Goal: Communication & Community: Answer question/provide support

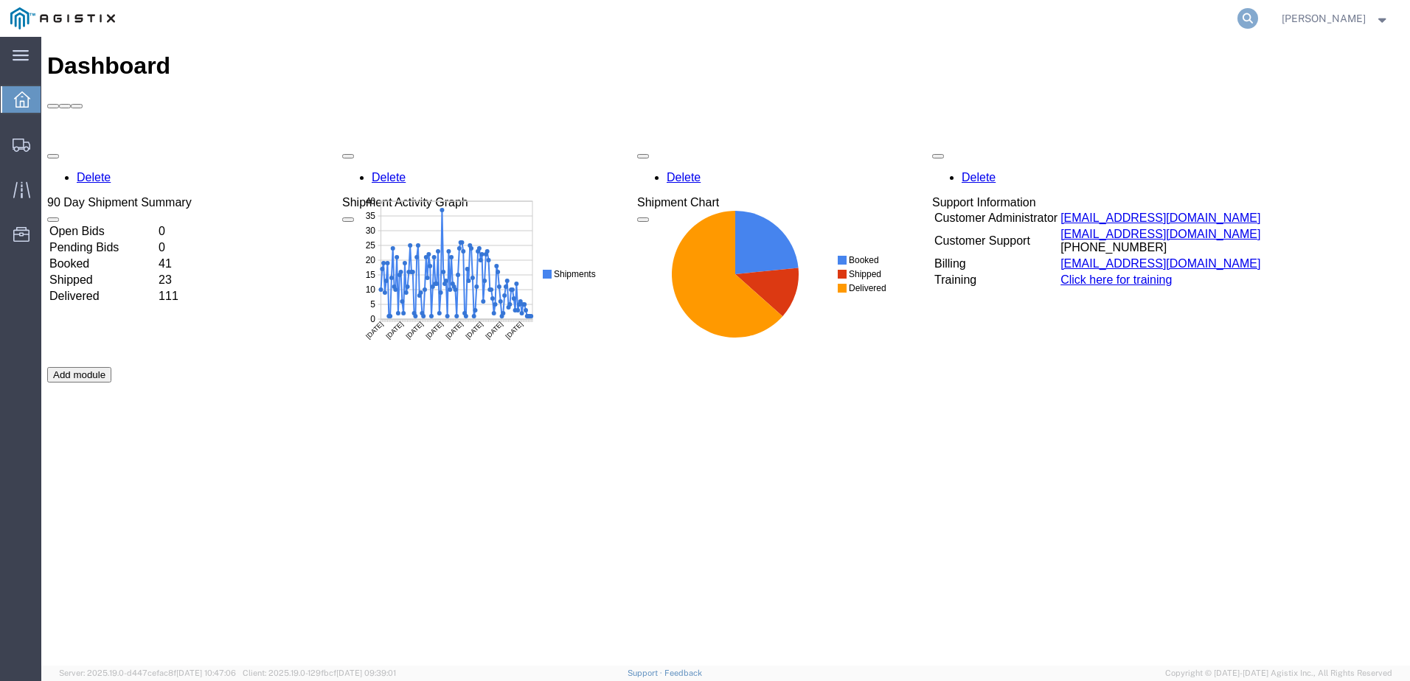
click at [1258, 20] on icon at bounding box center [1248, 18] width 21 height 21
click at [903, 19] on input "search" at bounding box center [1013, 18] width 448 height 35
paste input "527219076"
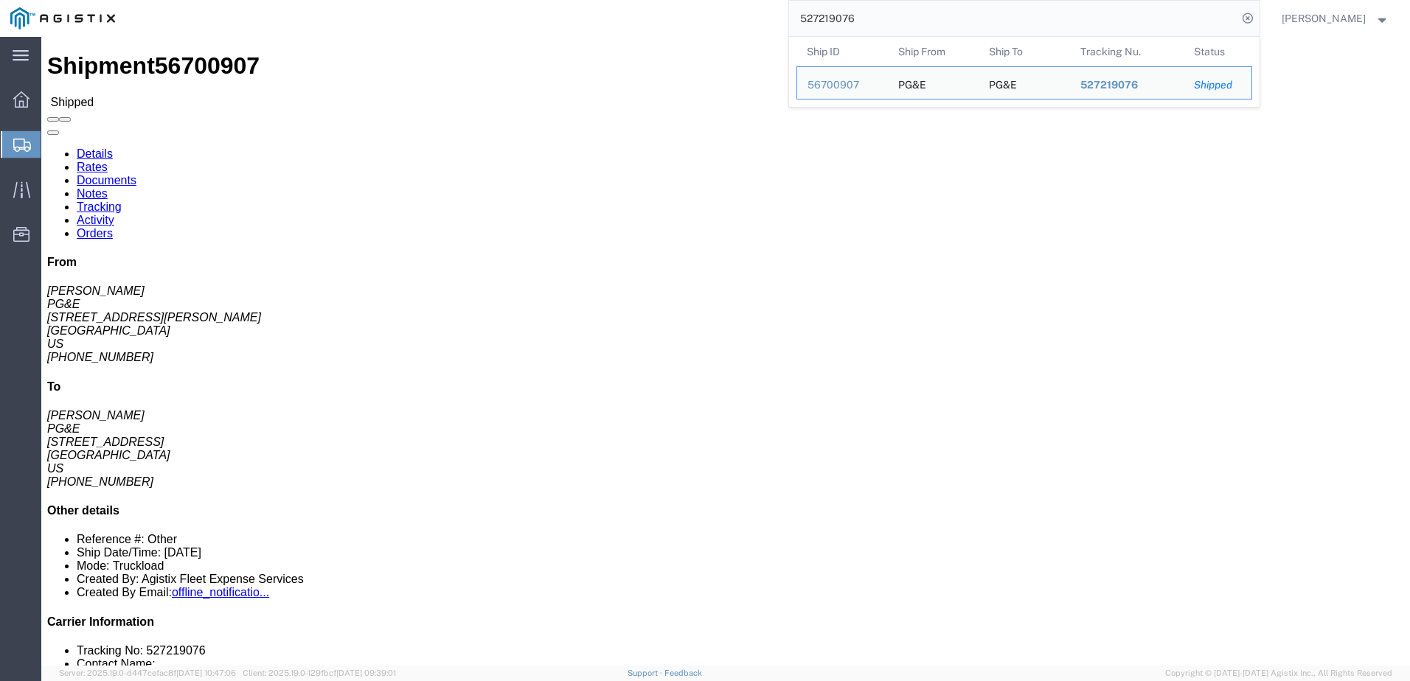
drag, startPoint x: 937, startPoint y: 15, endPoint x: 799, endPoint y: 19, distance: 138.7
click at [794, 18] on div "527219076 Ship ID Ship From Ship To Tracking Nu. Status Ship ID 56700907 Ship F…" at bounding box center [692, 18] width 1134 height 37
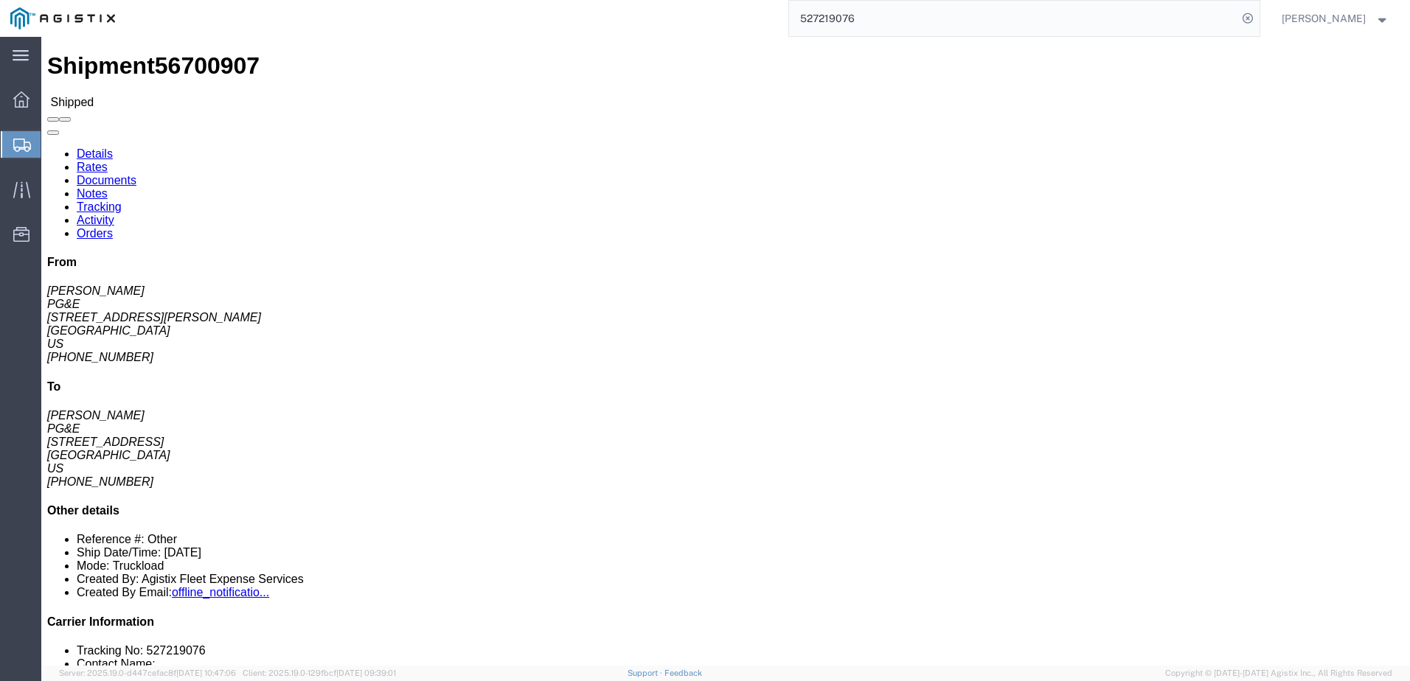
paste input "8627031"
type input "528627031"
click span
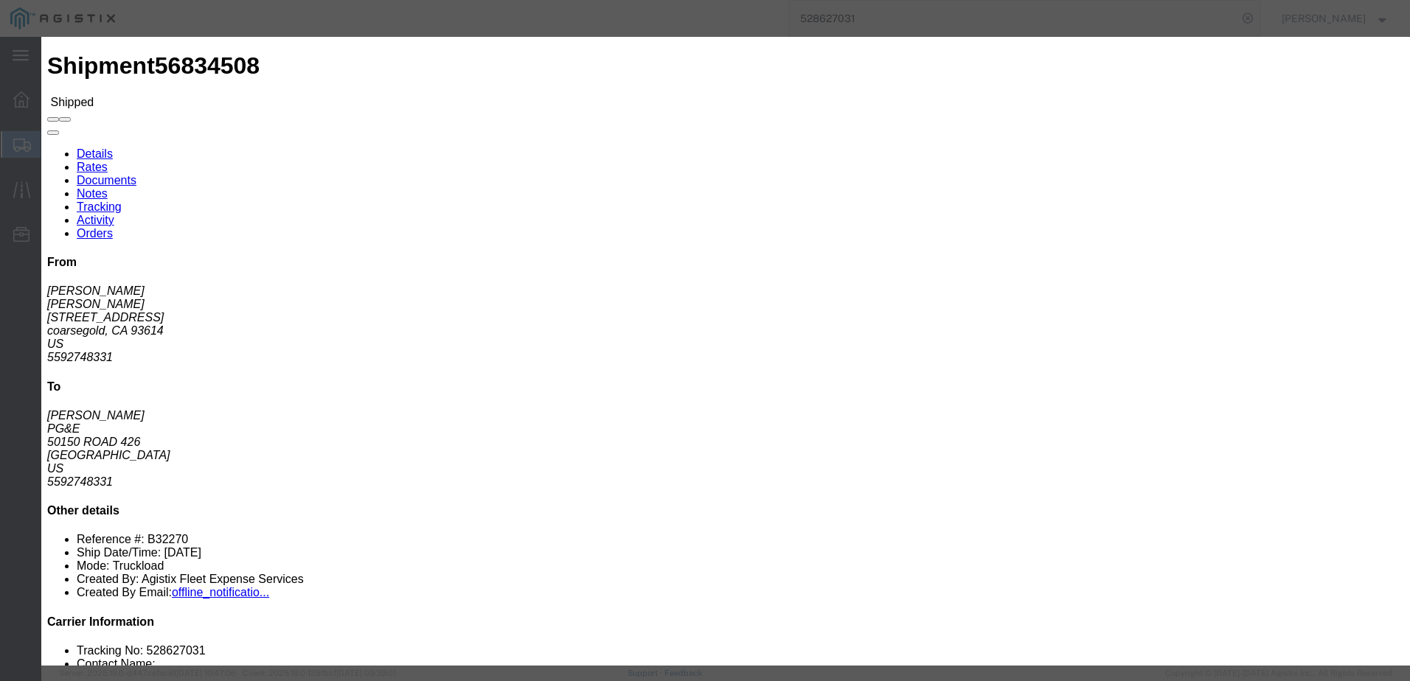
click input "text"
type input "[EMAIL_ADDRESS][DOMAIN_NAME]"
click div "Please fix the following errors You can enter multiple email addresses To [EMAI…"
click label "Send a copy to my email."
click input "Send a copy to my email."
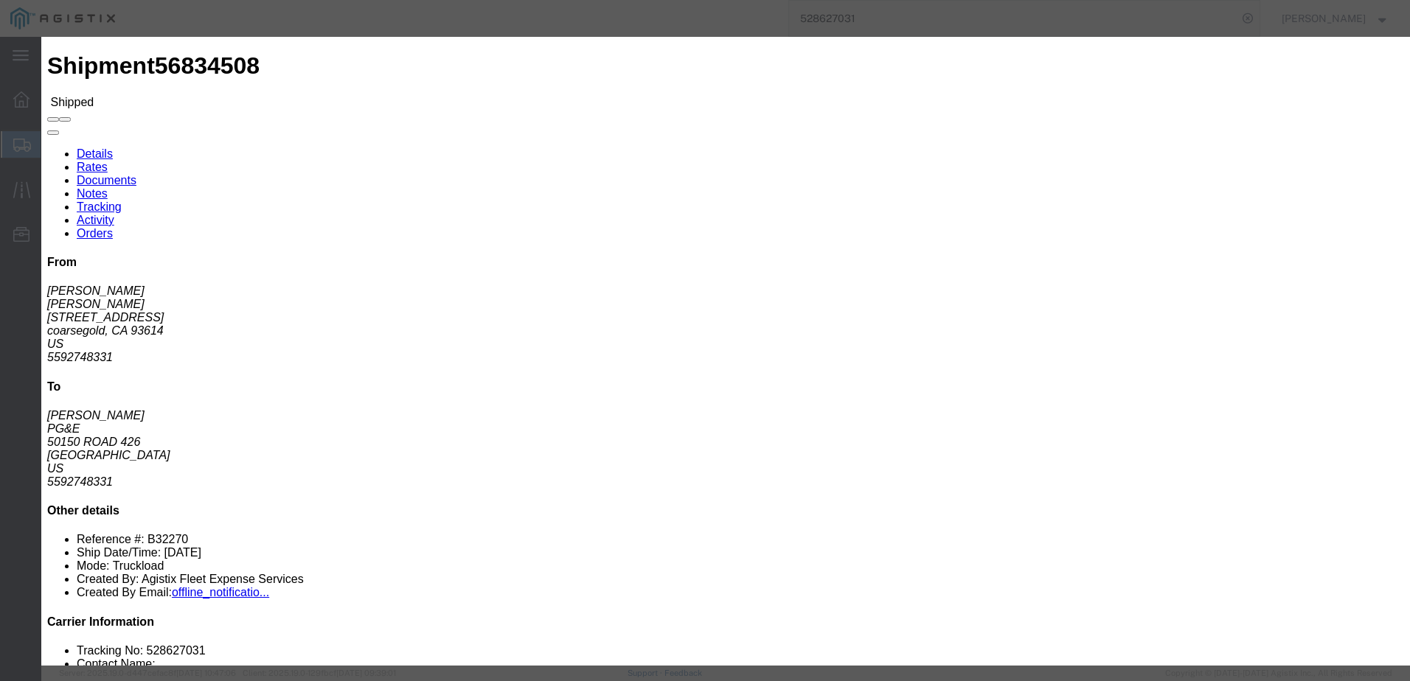
checkbox input "true"
click button "Send"
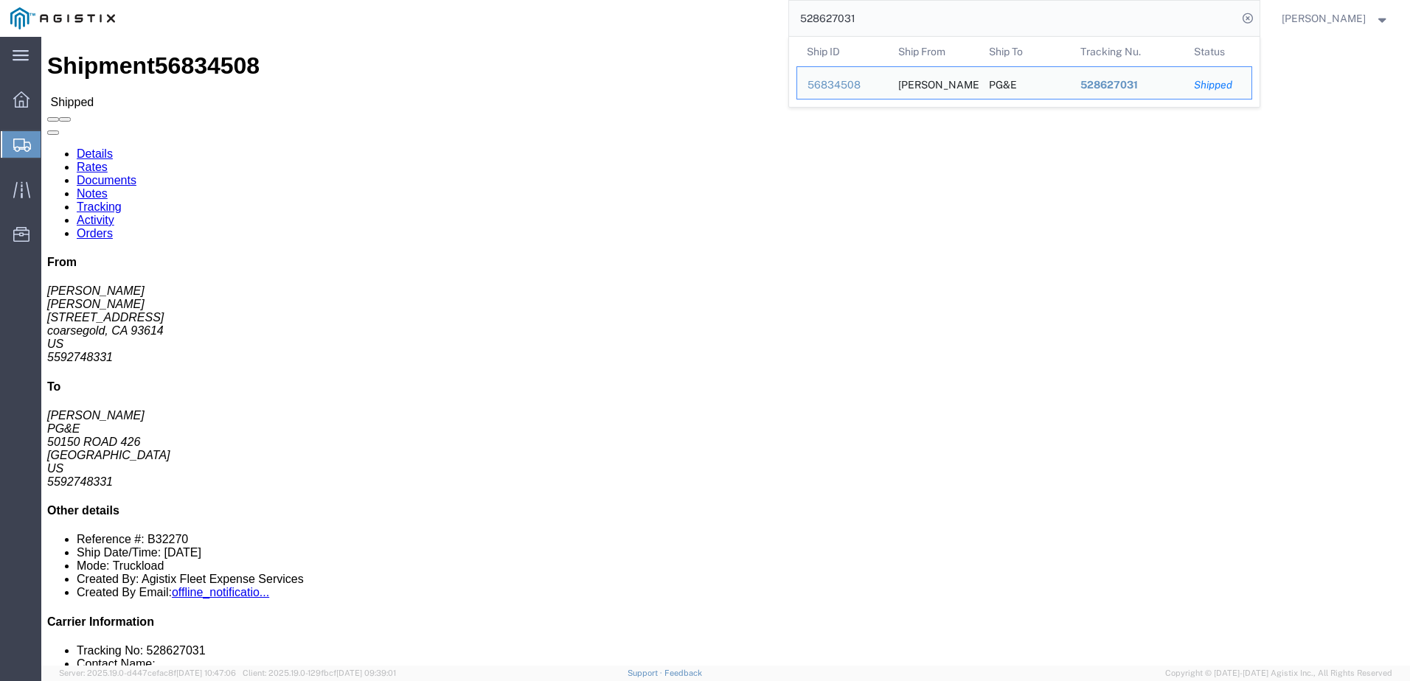
drag, startPoint x: 957, startPoint y: 18, endPoint x: 809, endPoint y: 6, distance: 148.7
click at [788, 4] on div "528627031 Ship ID Ship From Ship To Tracking Nu. Status Ship ID 56834508 Ship F…" at bounding box center [692, 18] width 1134 height 37
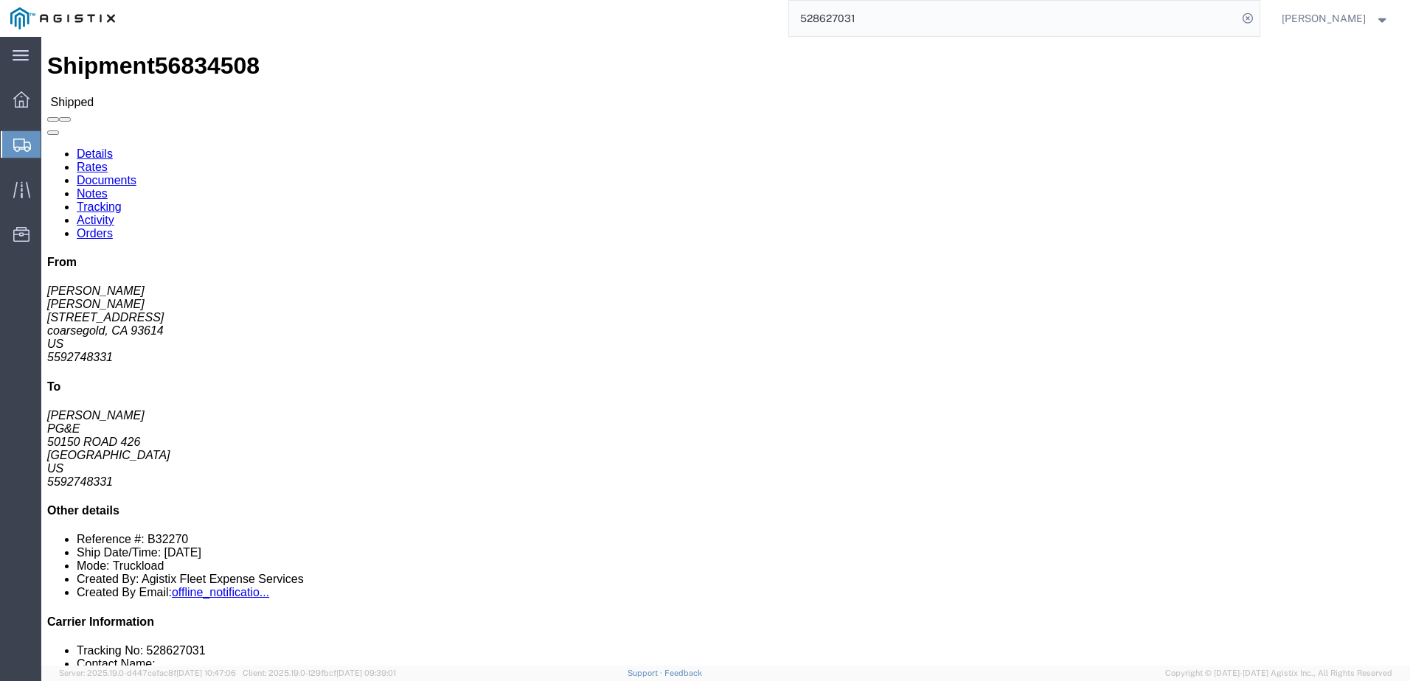
paste input "975907"
type input "528975907"
click span
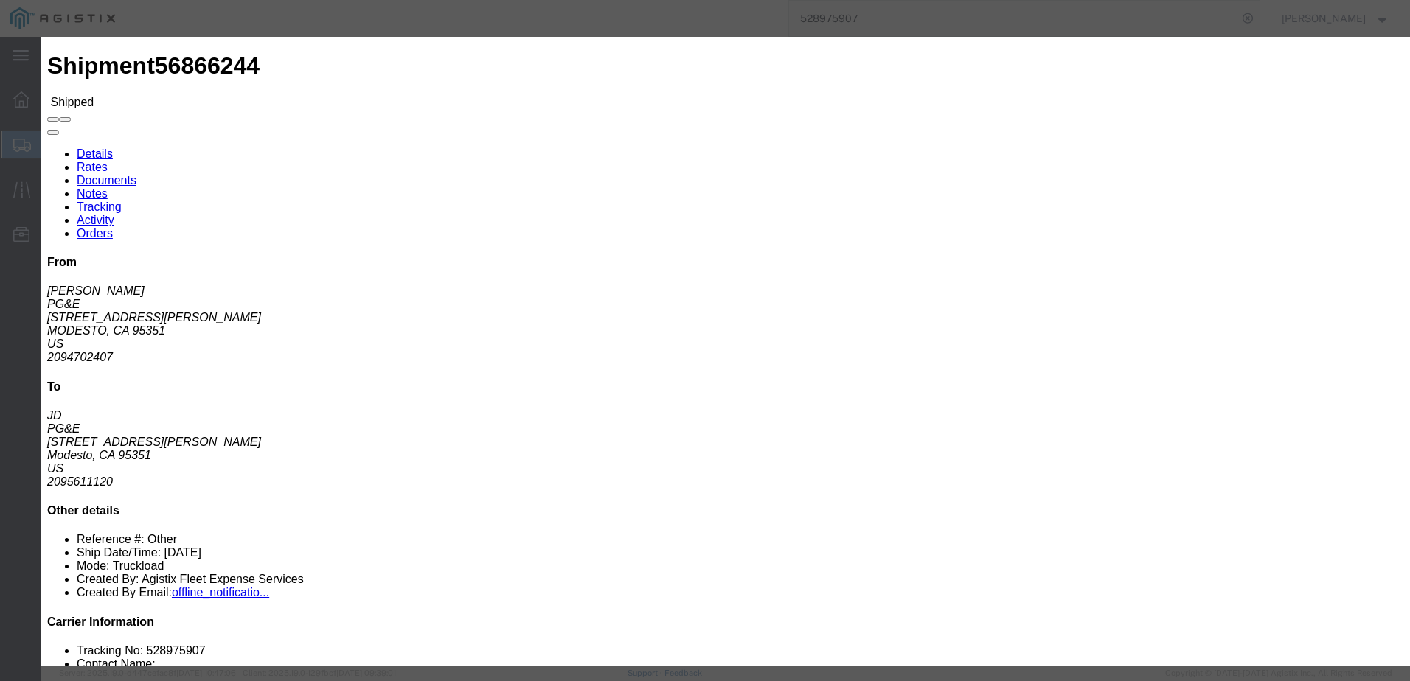
click input "text"
type input "[EMAIL_ADDRESS][DOMAIN_NAME]"
click input "Send a copy to my email."
checkbox input "true"
click input "PGE Fleet Bill Of Lading"
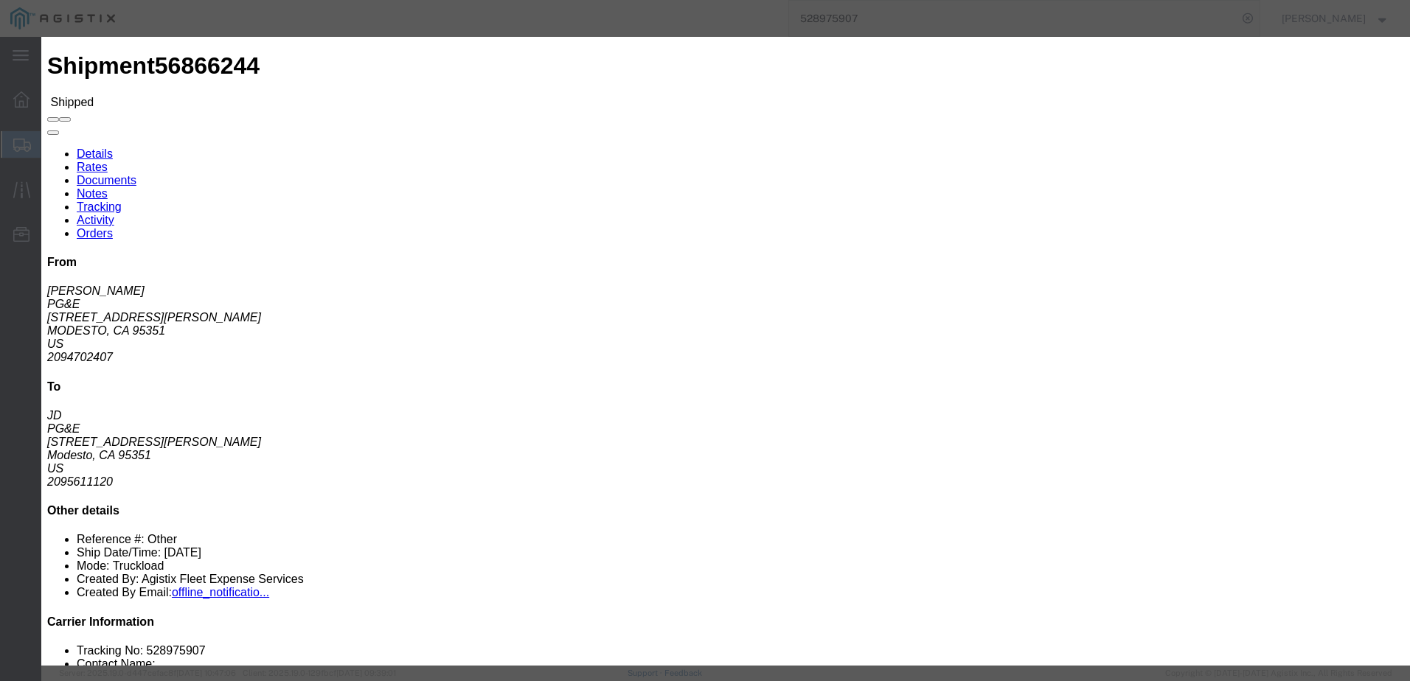
checkbox input "true"
click button "Send"
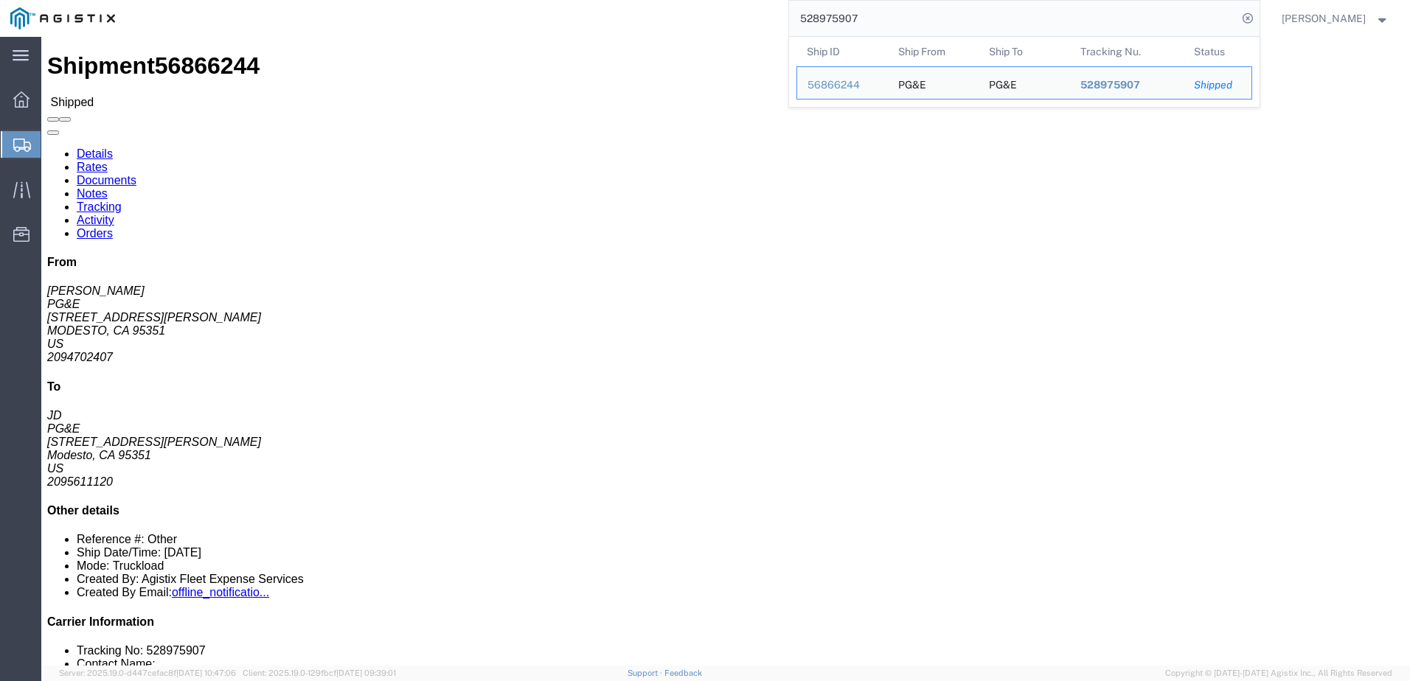
drag, startPoint x: 913, startPoint y: 25, endPoint x: 811, endPoint y: 18, distance: 102.0
click at [811, 18] on div "528975907 Ship ID Ship From Ship To Tracking Nu. Status Ship ID 56866244 Ship F…" at bounding box center [692, 18] width 1134 height 37
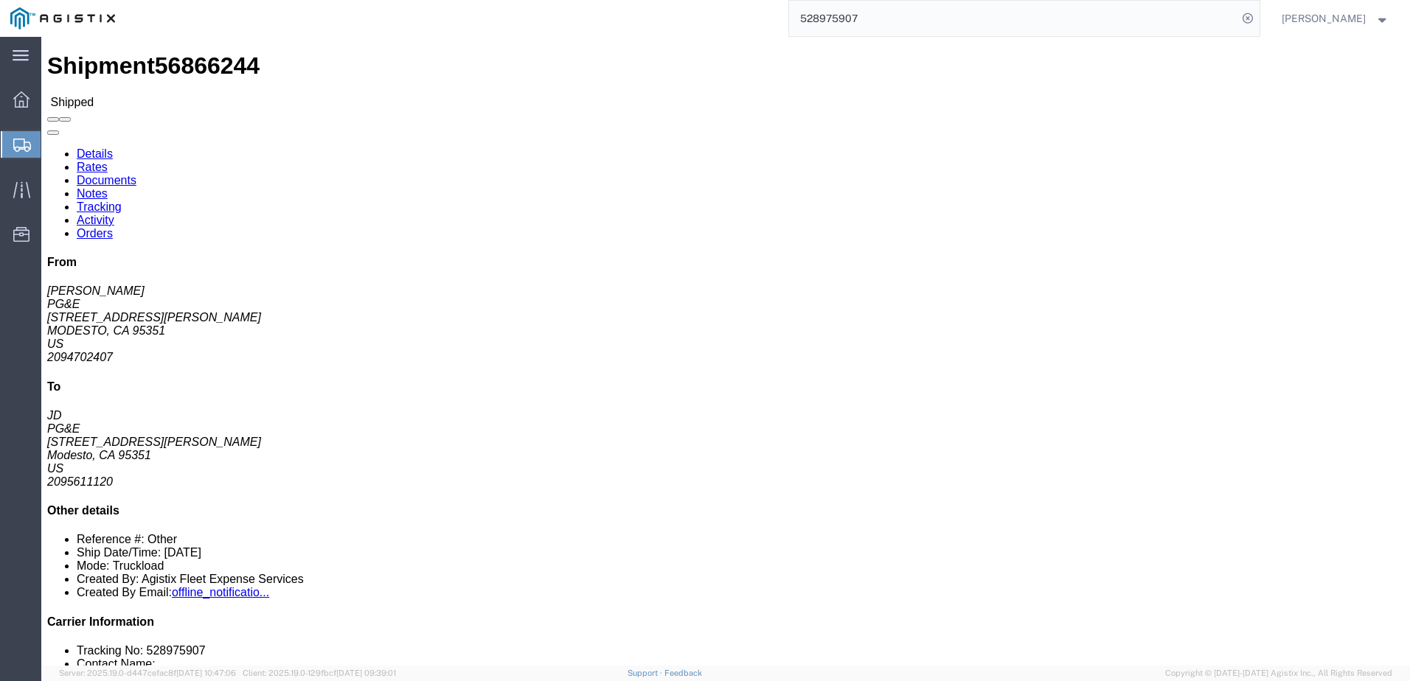
paste input "7339"
type input "528977339"
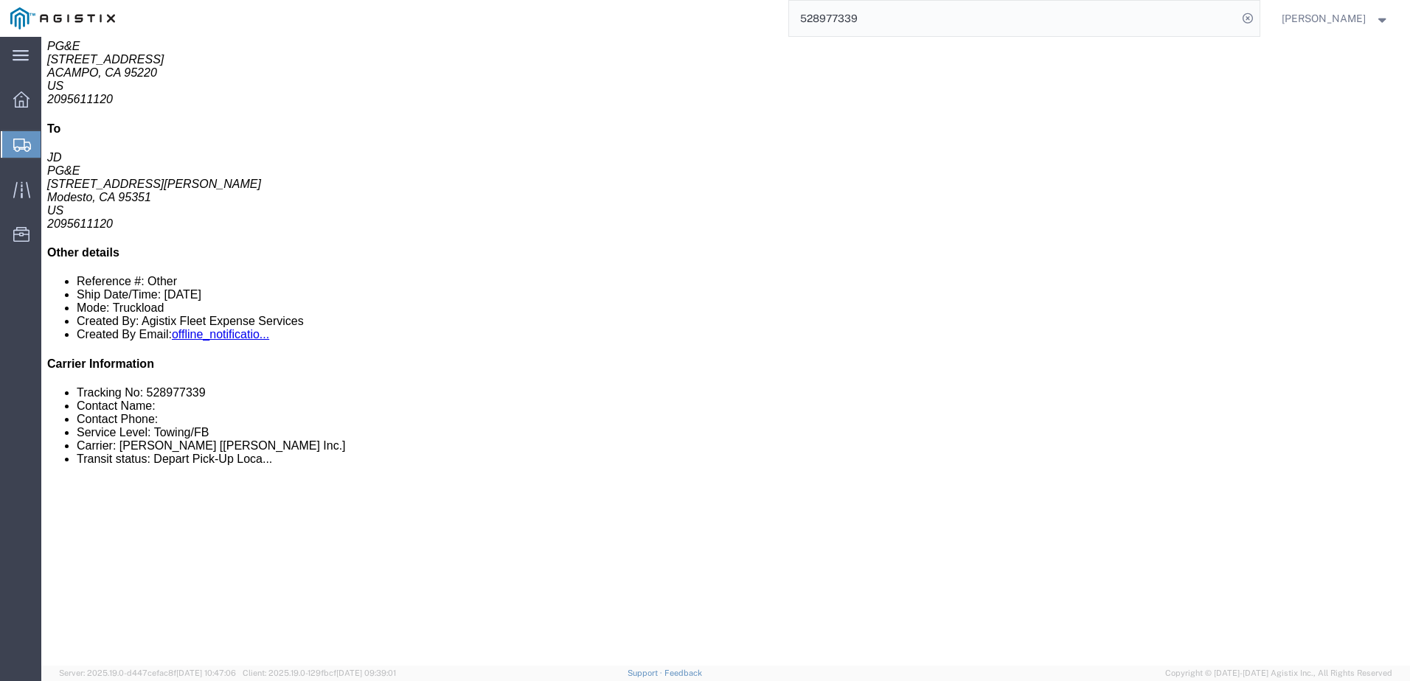
scroll to position [369, 0]
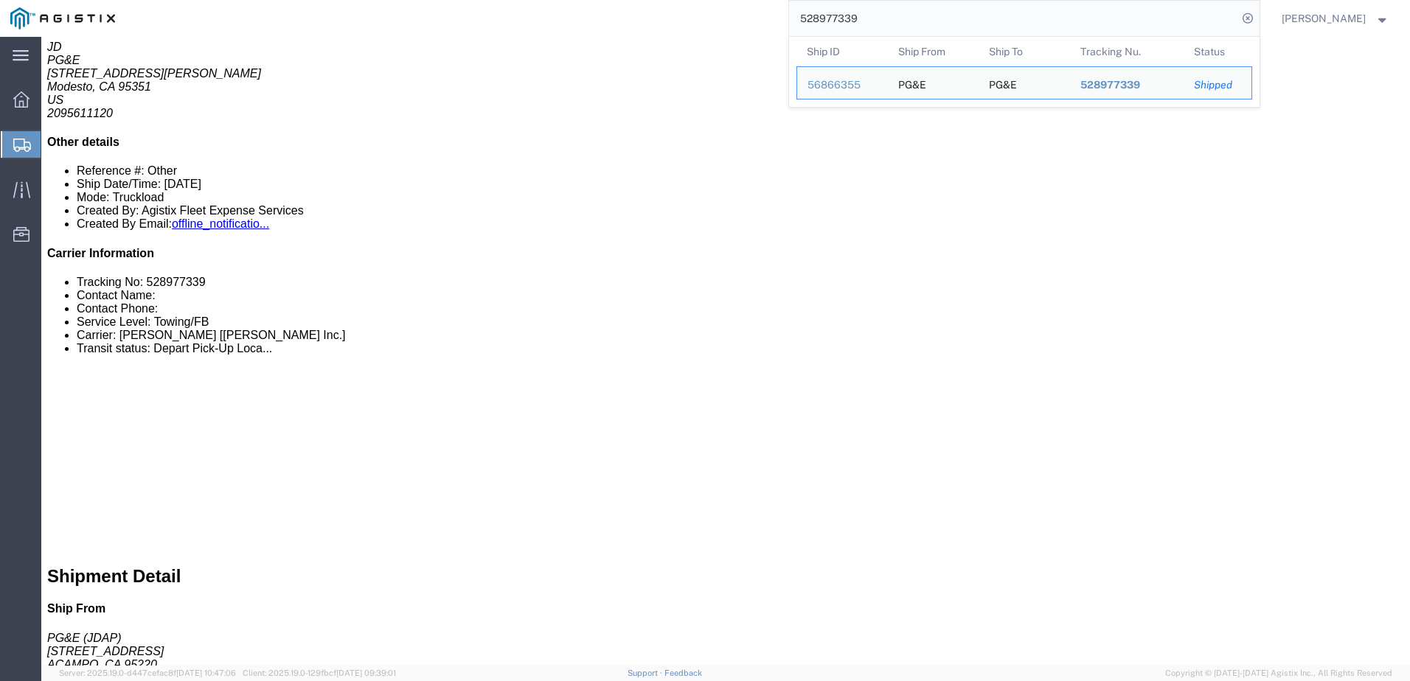
drag, startPoint x: 775, startPoint y: 177, endPoint x: 785, endPoint y: 160, distance: 19.5
click div "1 Naked Cargo (UnPackaged) Total weight: 0.00 LBS Dimensions: L x W x H FT Devi…"
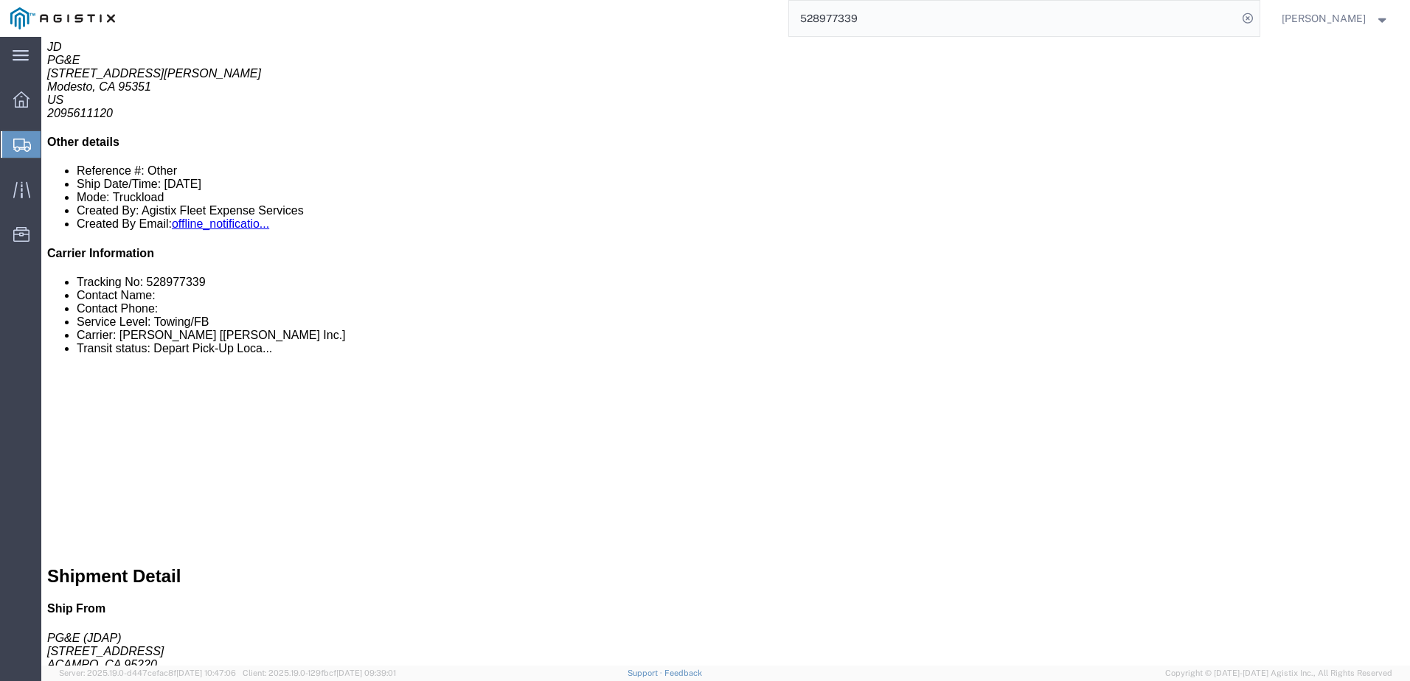
click span
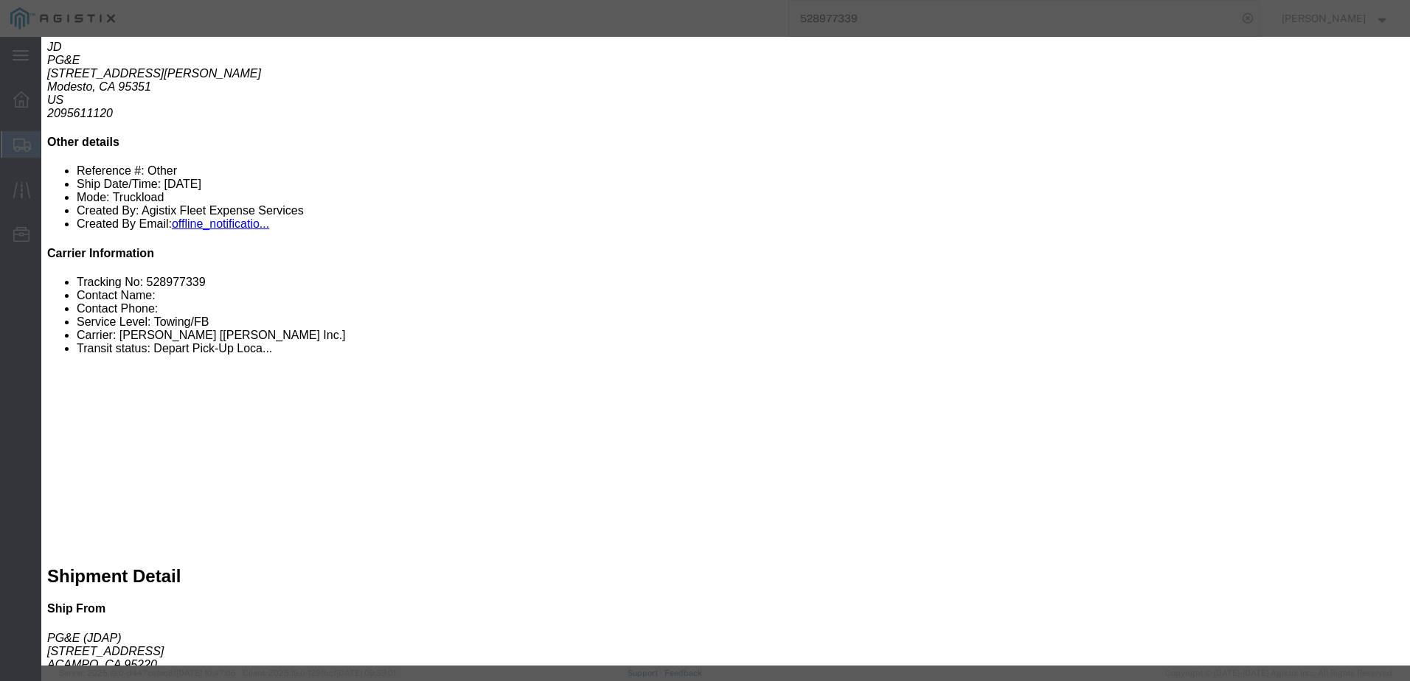
click ul "Enter Email Address"
type input "A"
type input "[EMAIL_ADDRESS][DOMAIN_NAME]"
click input "Send a copy to my email."
checkbox input "true"
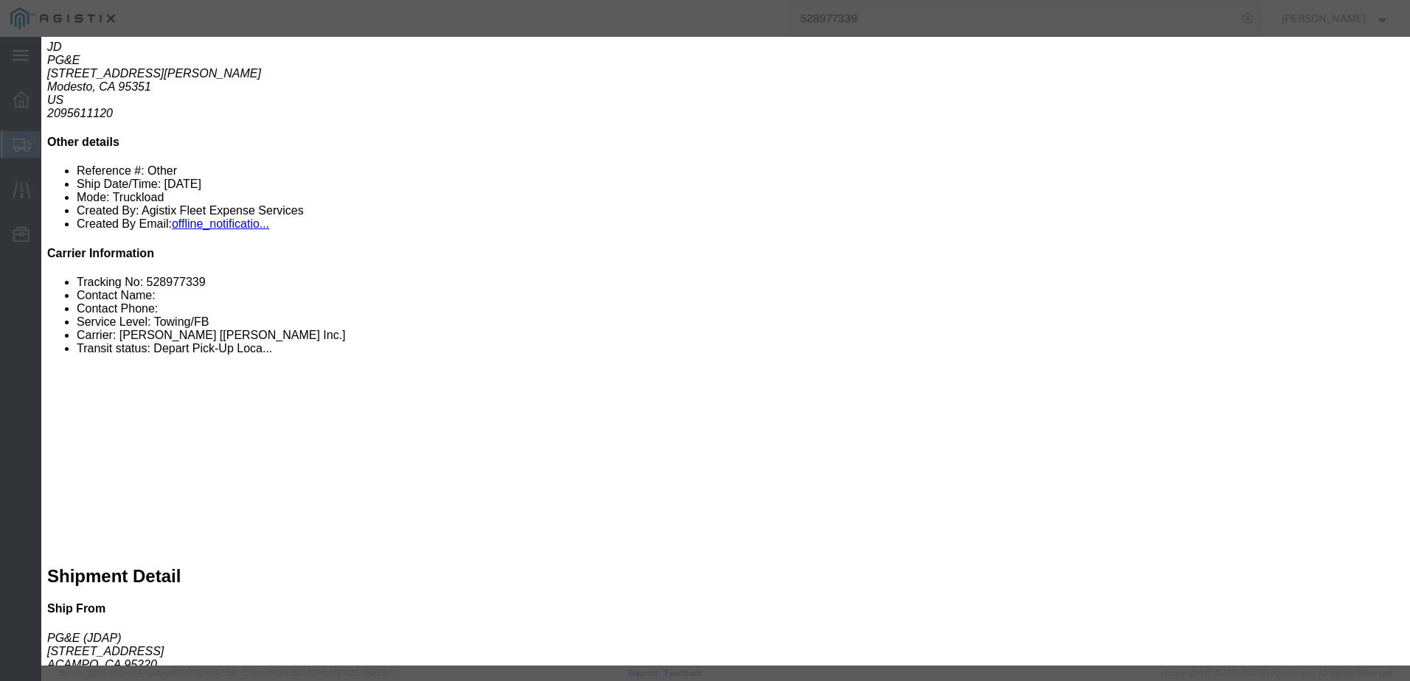
click input "PGE Fleet Bill Of Lading"
checkbox input "true"
click button "Send"
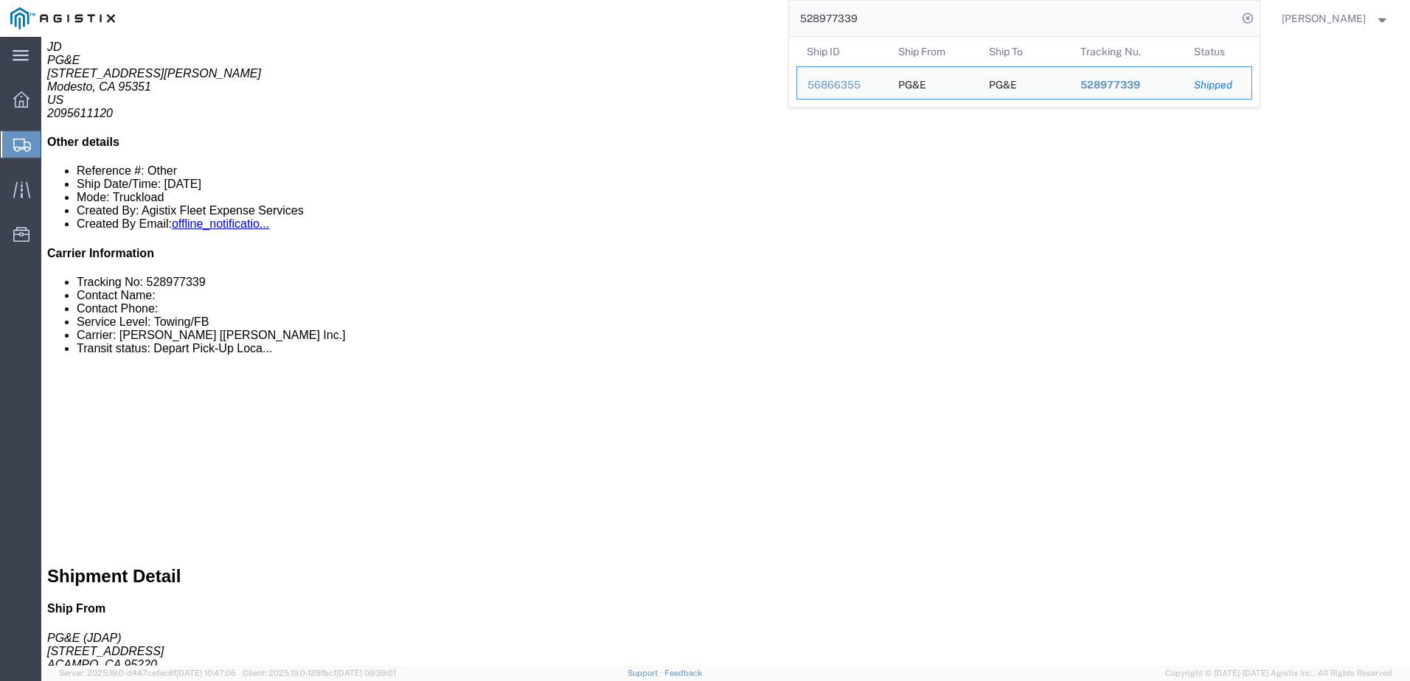
drag, startPoint x: 948, startPoint y: 13, endPoint x: 784, endPoint y: 3, distance: 164.1
click at [784, 3] on div "528977339 Ship ID Ship From Ship To Tracking Nu. Status Ship ID 56866355 Ship F…" at bounding box center [692, 18] width 1134 height 37
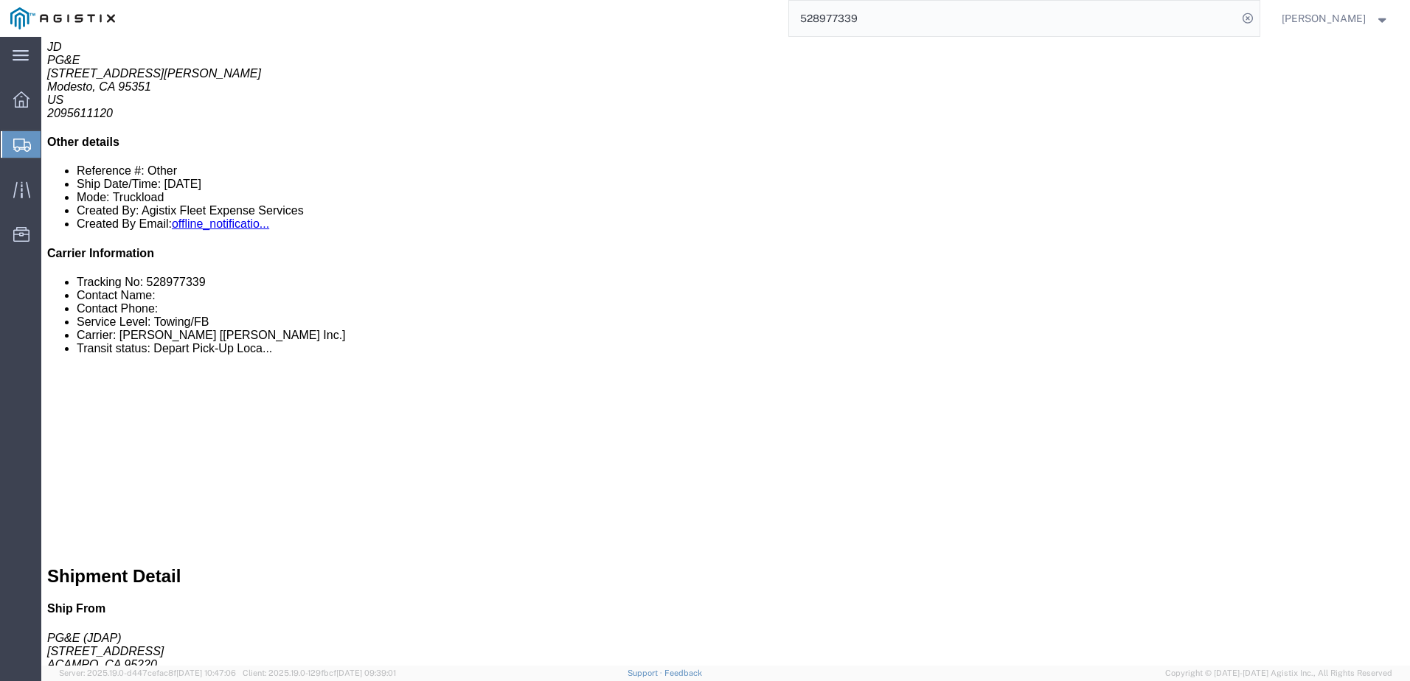
paste input "9061070"
type input "529061070"
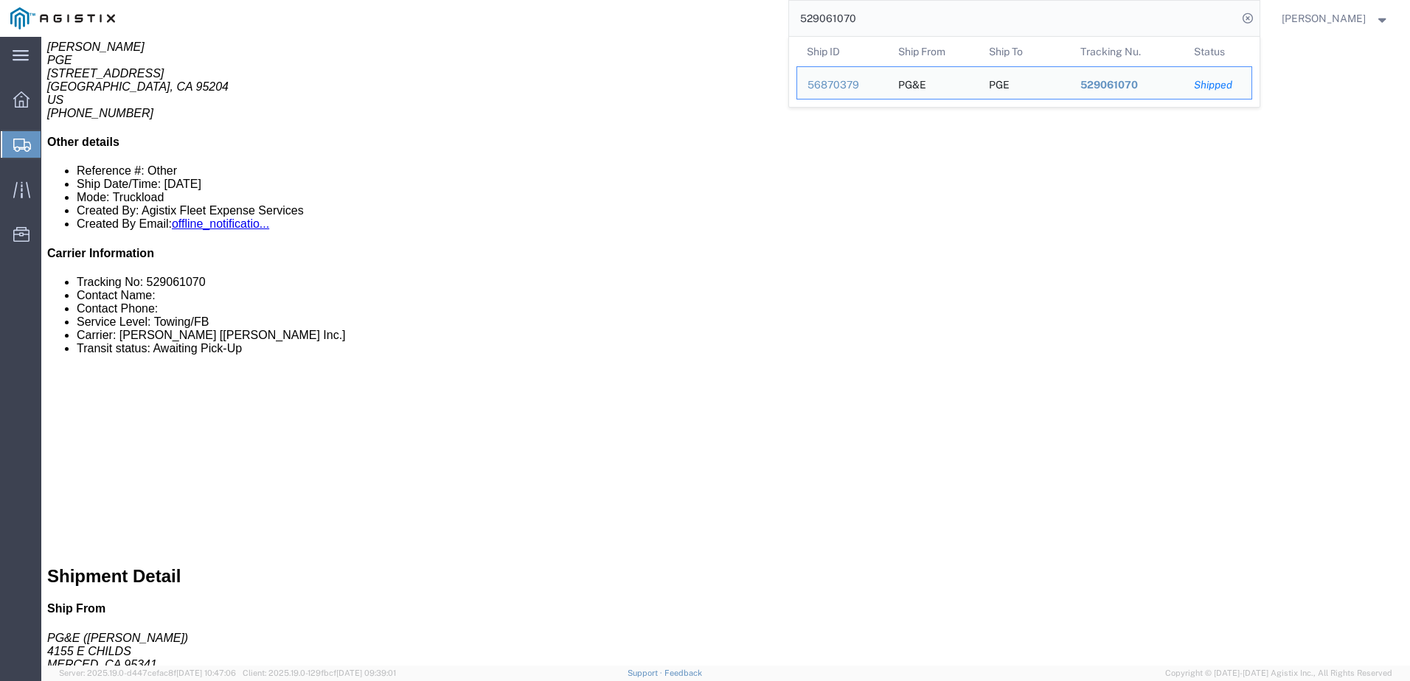
drag, startPoint x: 636, startPoint y: 177, endPoint x: 657, endPoint y: 170, distance: 21.9
click div "1 Naked Cargo (UnPackaged) Total weight: 0.00 LBS Dimensions: L x W x H FT Devi…"
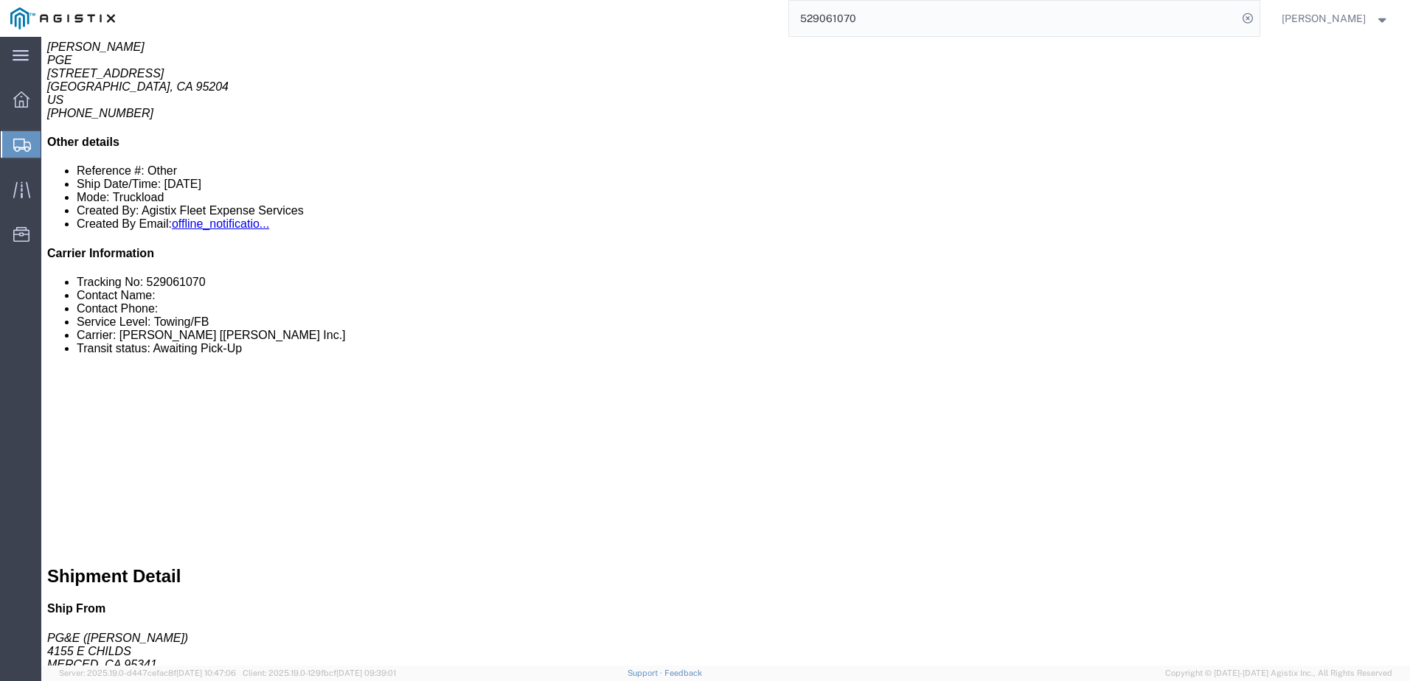
click span
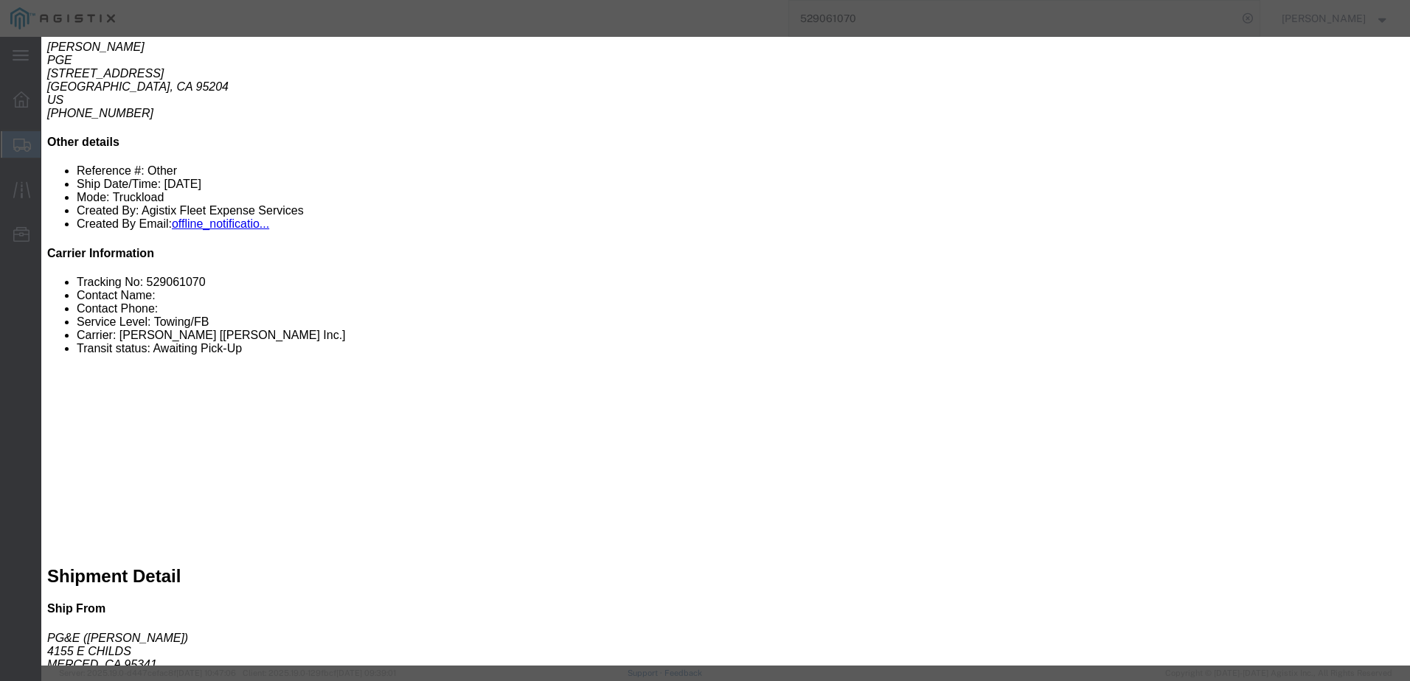
click input "text"
type input "[EMAIL_ADDRESS][DOMAIN_NAME]"
click input "Send a copy to my email."
checkbox input "true"
drag, startPoint x: 469, startPoint y: 205, endPoint x: 496, endPoint y: 226, distance: 34.7
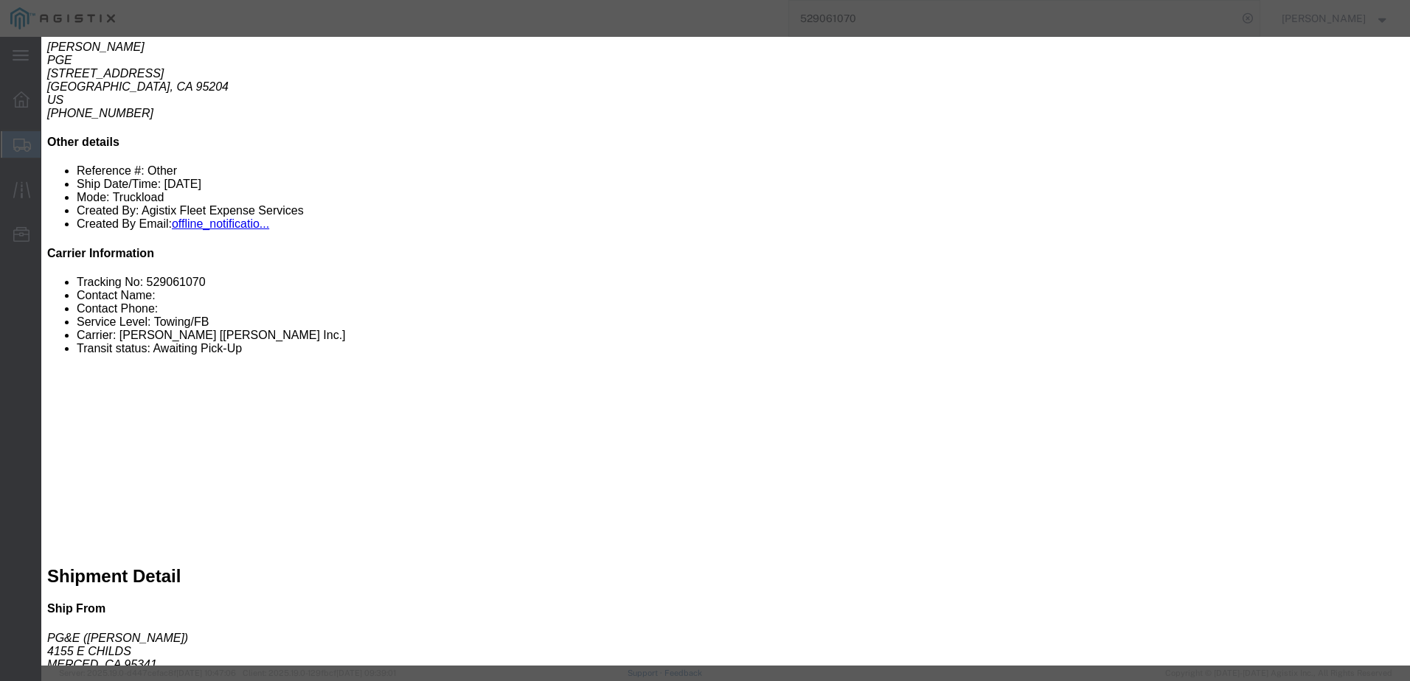
click input "PGE Fleet Bill Of Lading"
checkbox input "true"
click button "Send"
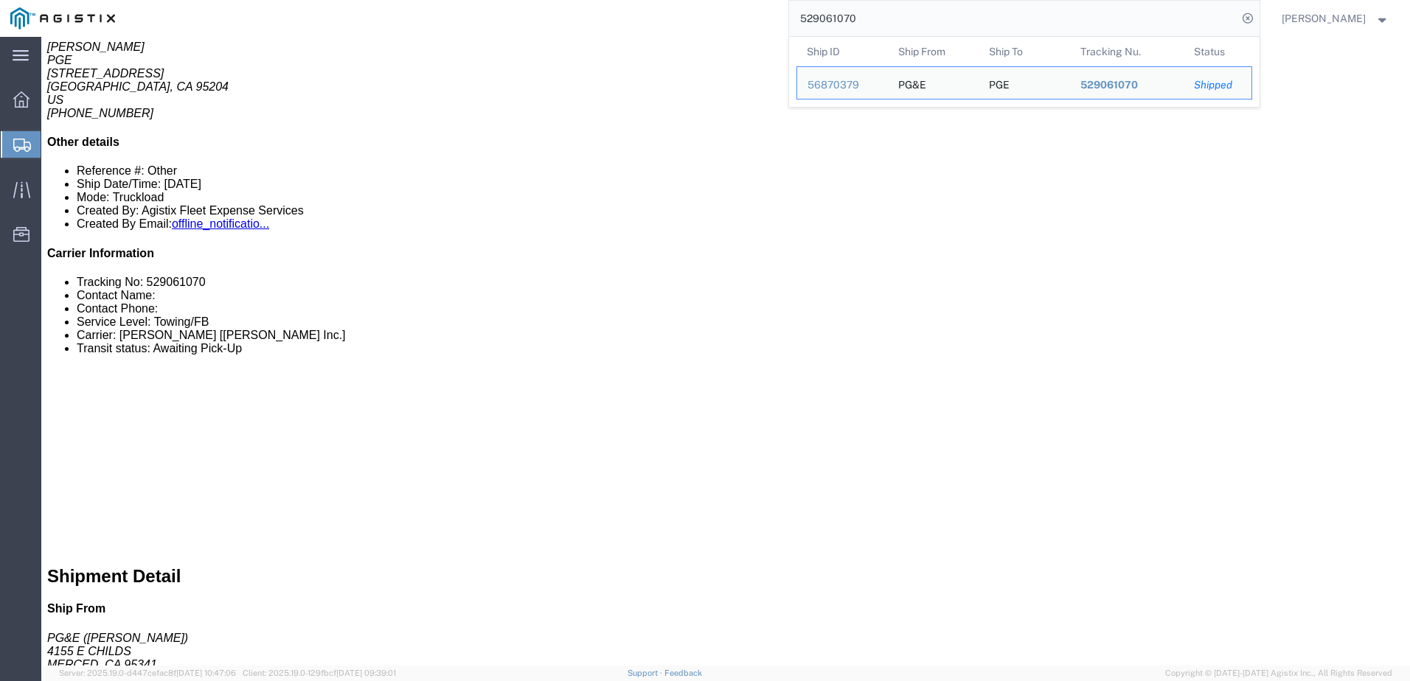
drag, startPoint x: 939, startPoint y: 18, endPoint x: 833, endPoint y: 4, distance: 106.3
click at [833, 4] on input "529061070" at bounding box center [1013, 18] width 448 height 35
paste input "0248"
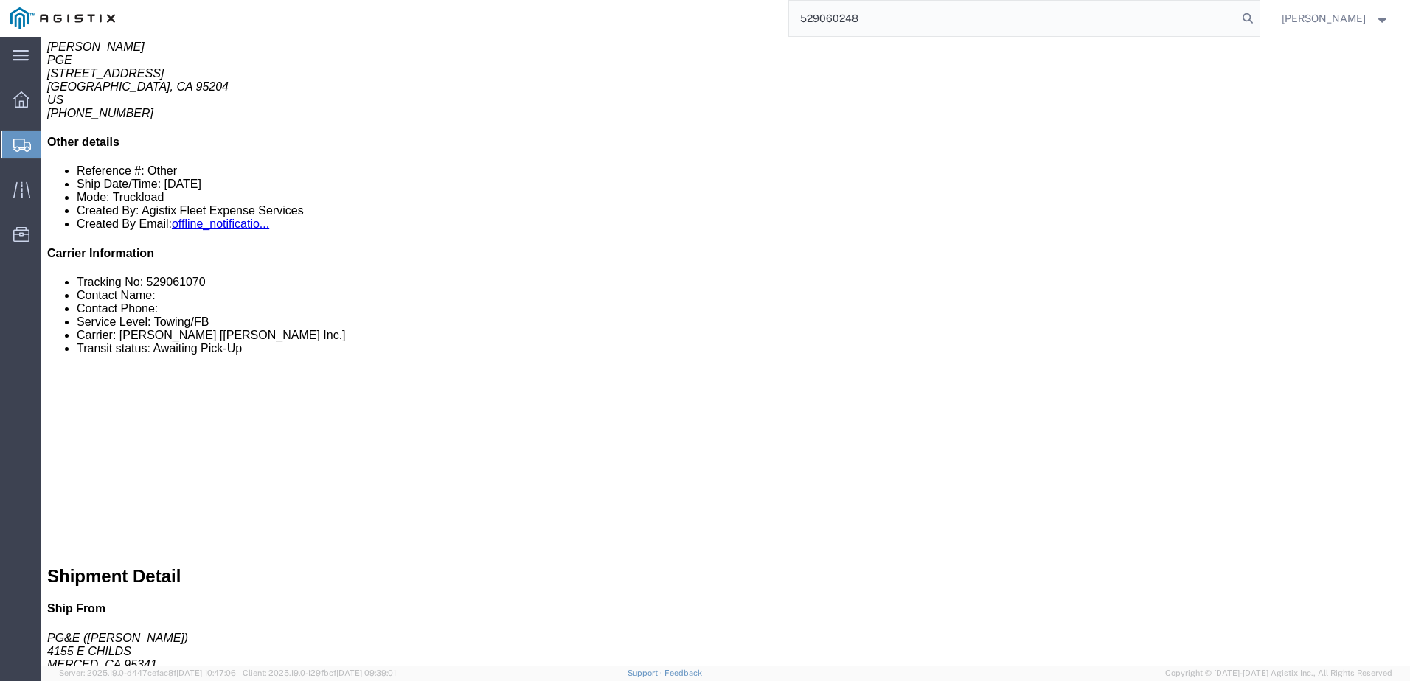
type input "529060248"
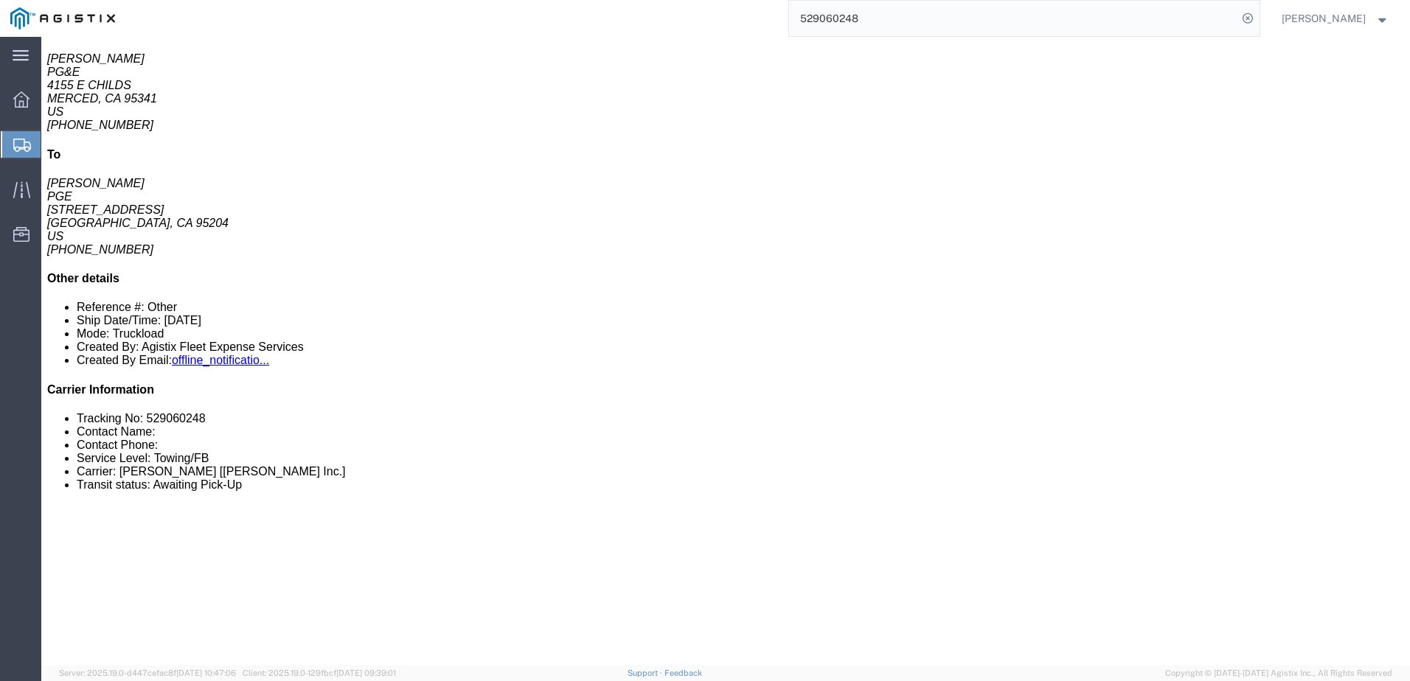
scroll to position [221, 0]
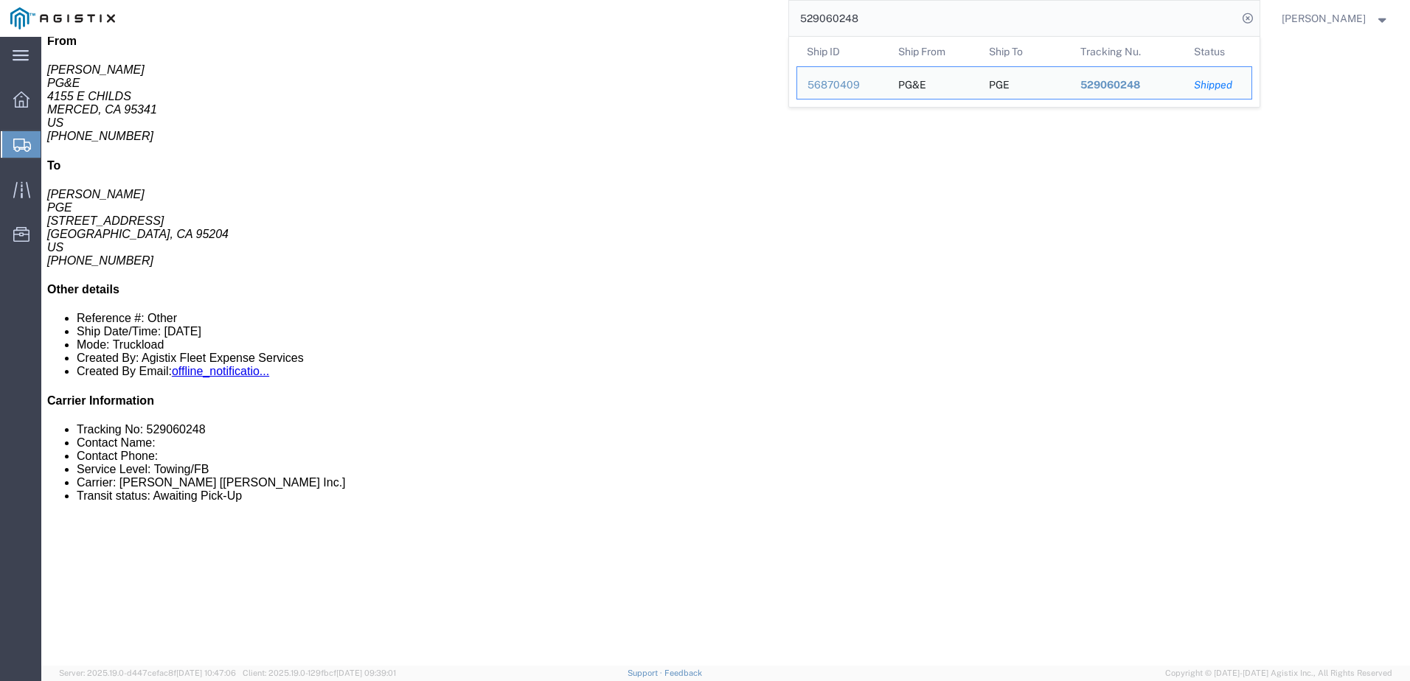
drag, startPoint x: 894, startPoint y: 340, endPoint x: 979, endPoint y: 176, distance: 184.7
click div "1 Naked Cargo (UnPackaged) Total weight: 0.00 LBS Dimensions: L x W x H FT Devi…"
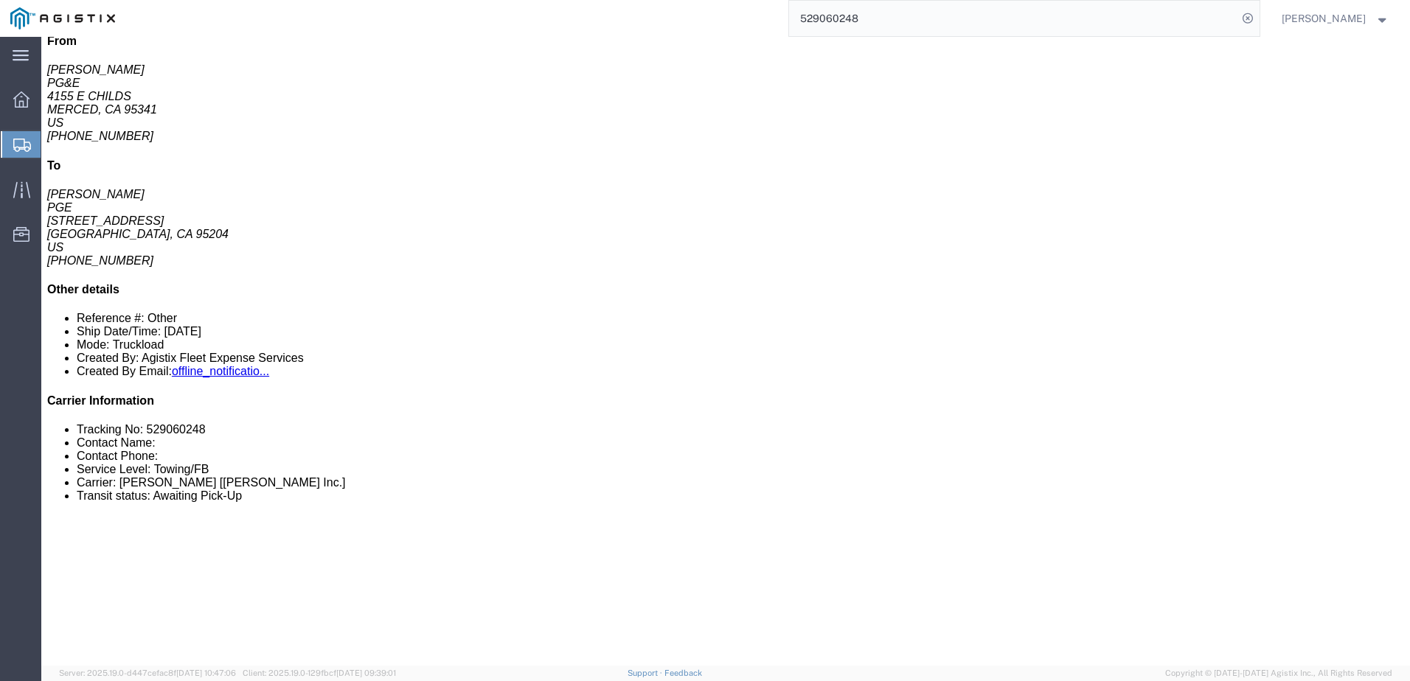
click span
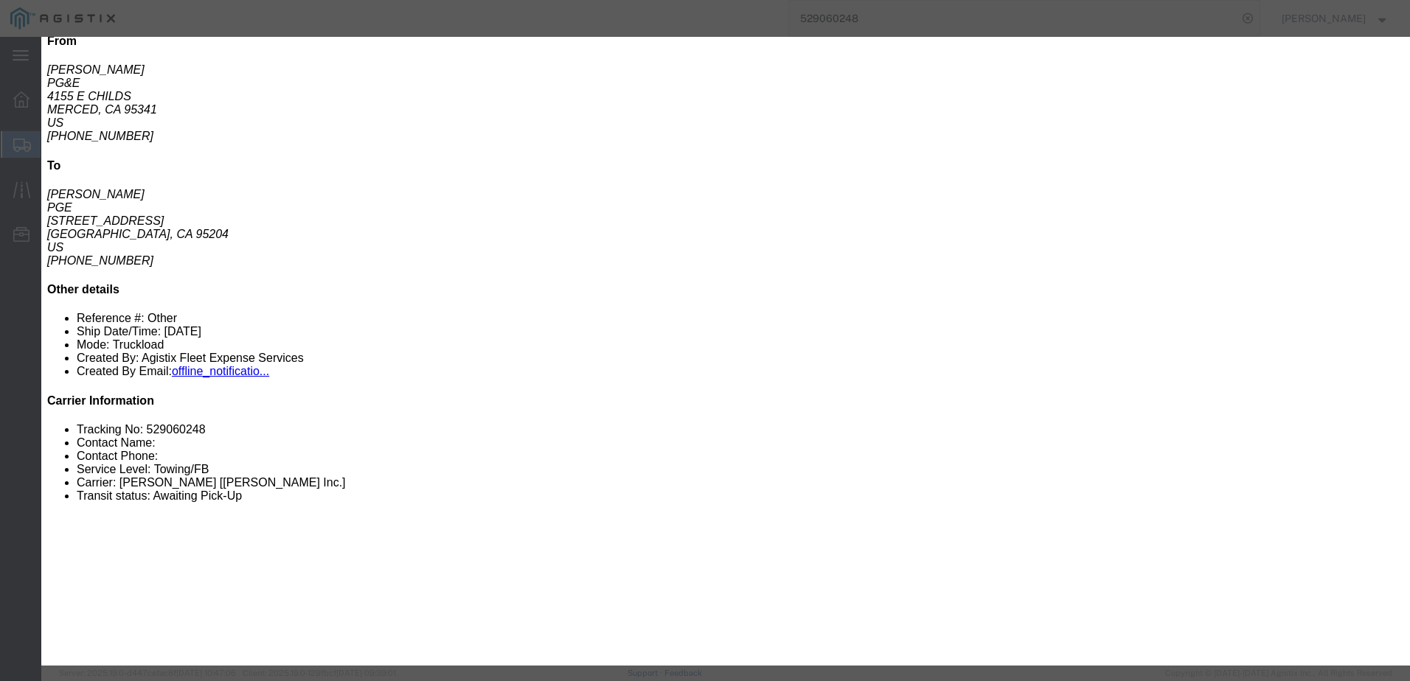
click input "text"
type input "[EMAIL_ADDRESS][DOMAIN_NAME]"
click input "Send a copy to my email."
checkbox input "true"
click input "PGE Fleet Bill Of Lading"
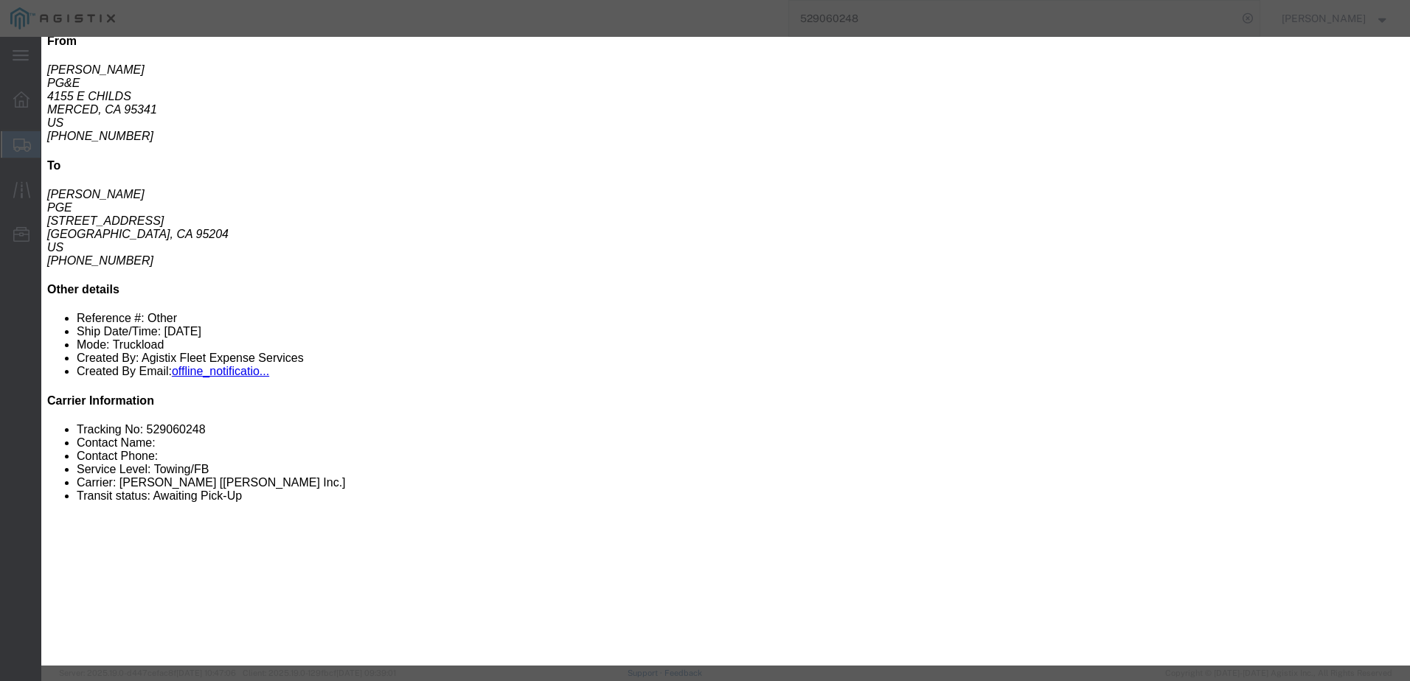
checkbox input "true"
click button "Send"
